Goal: Navigation & Orientation: Find specific page/section

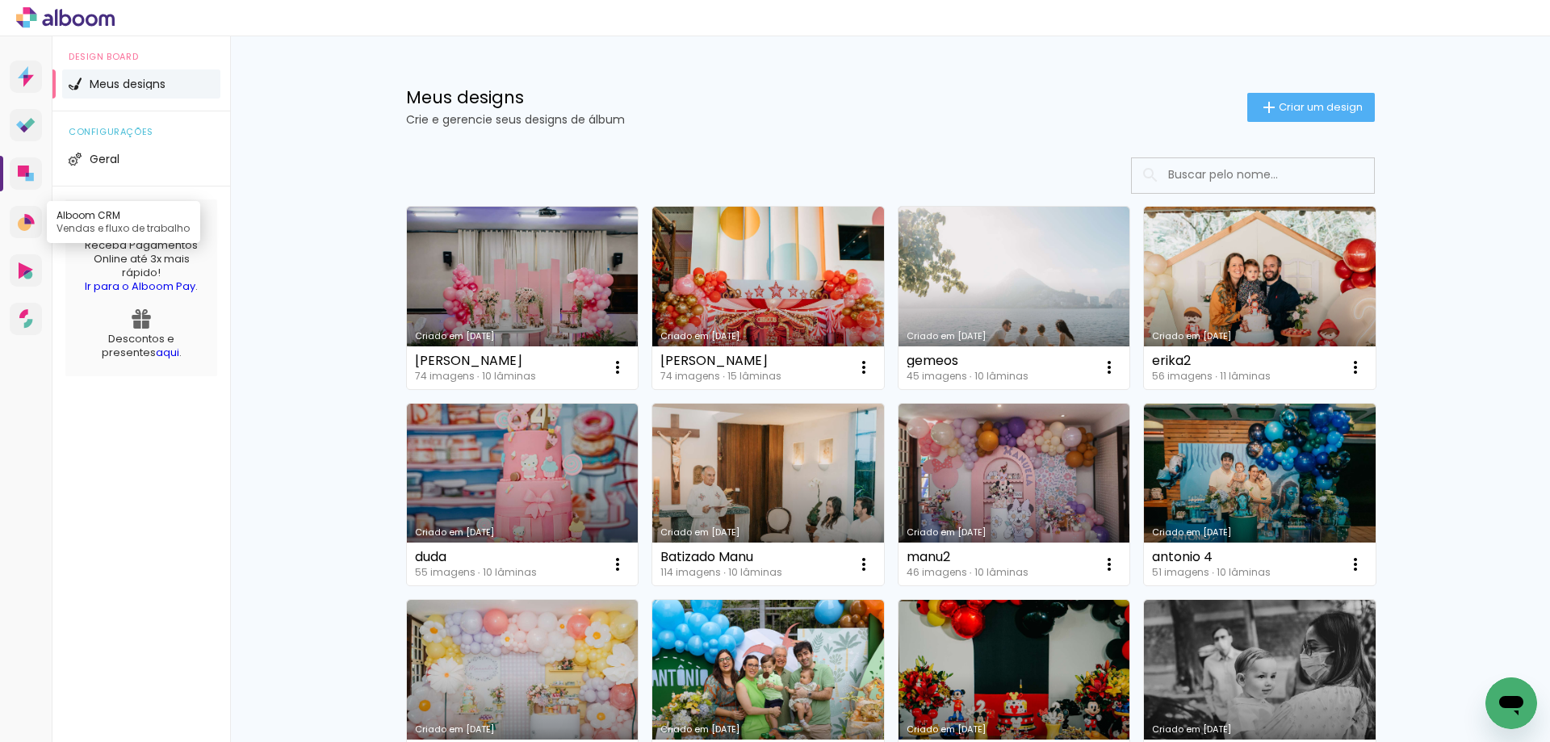
click at [30, 224] on icon at bounding box center [27, 220] width 6 height 6
